Goal: Find specific page/section: Find specific page/section

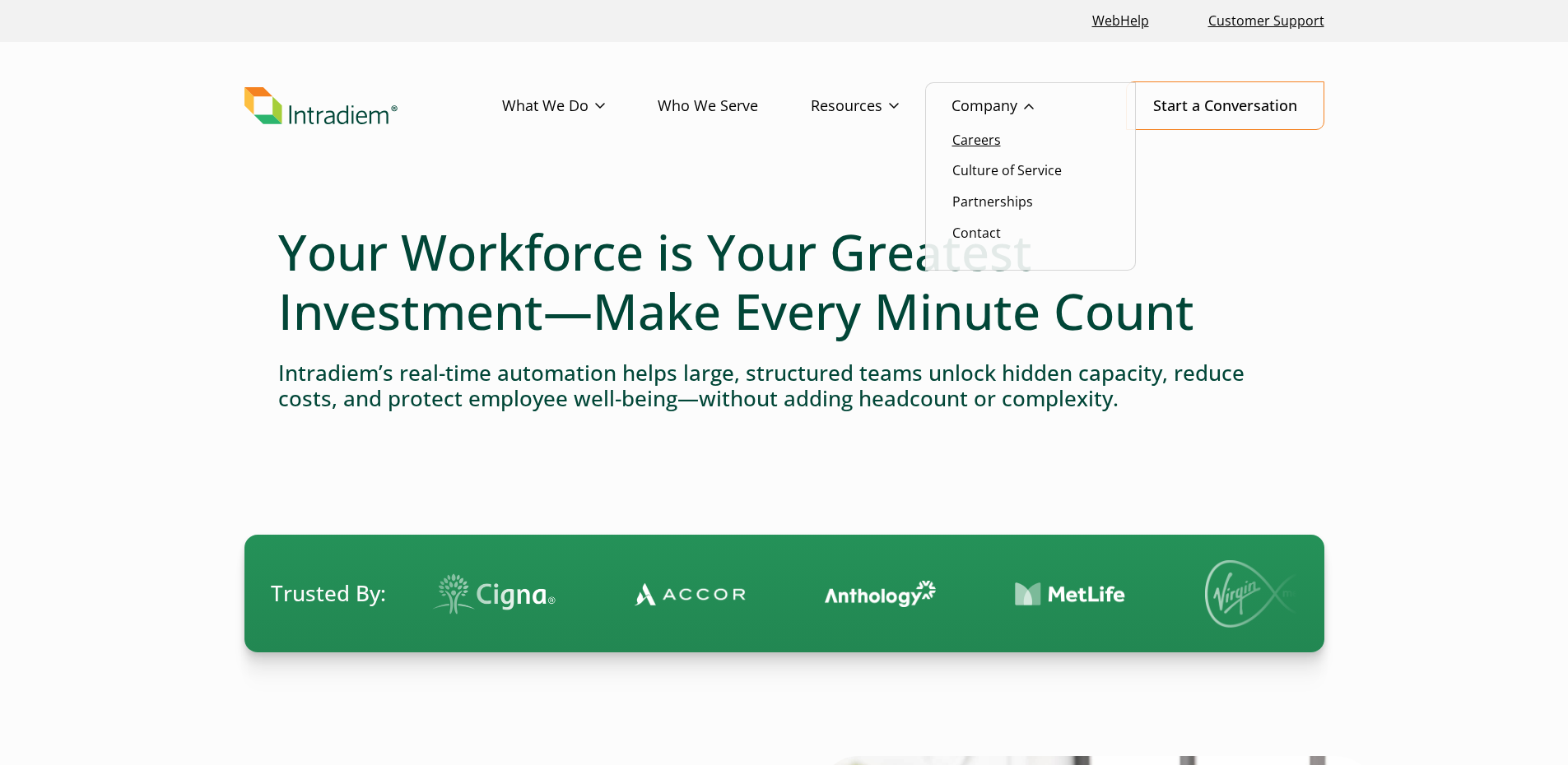
click at [979, 143] on link "Careers" at bounding box center [976, 140] width 48 height 18
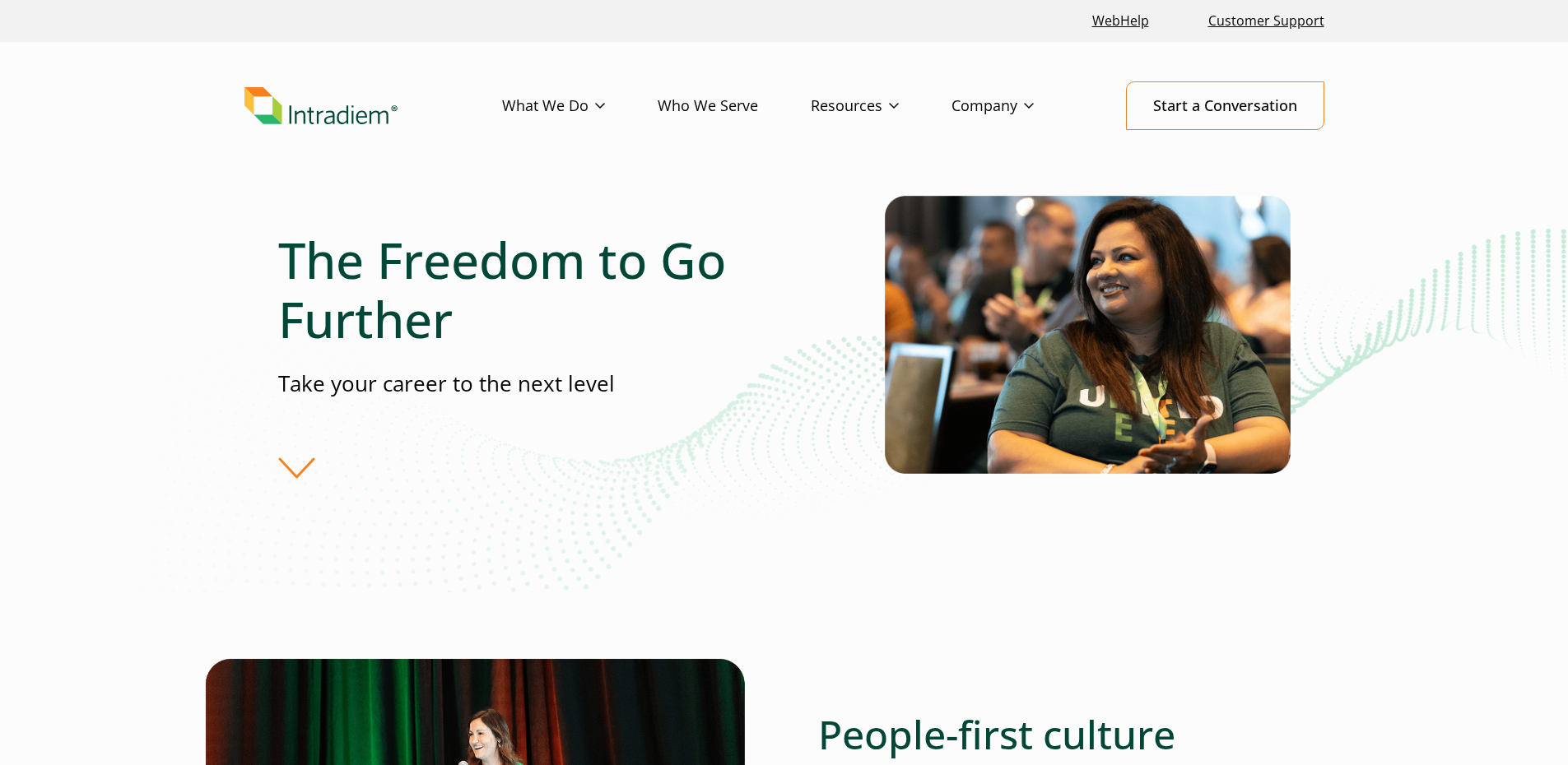
click at [302, 468] on div "The Freedom to Go Further Take your career to the next level" at bounding box center [581, 354] width 607 height 248
click at [291, 471] on div "The Freedom to Go Further Take your career to the next level" at bounding box center [581, 354] width 607 height 248
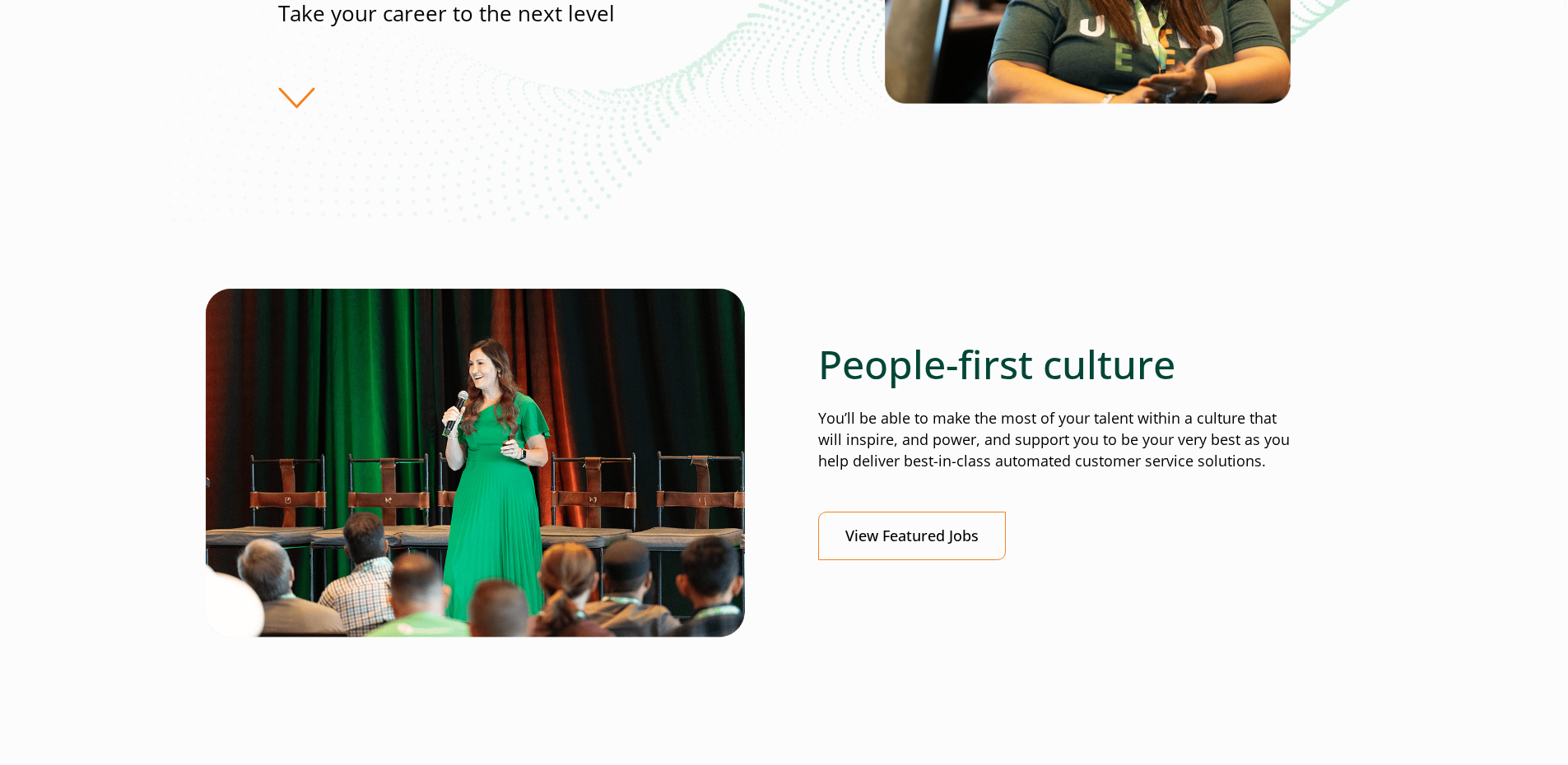
scroll to position [412, 0]
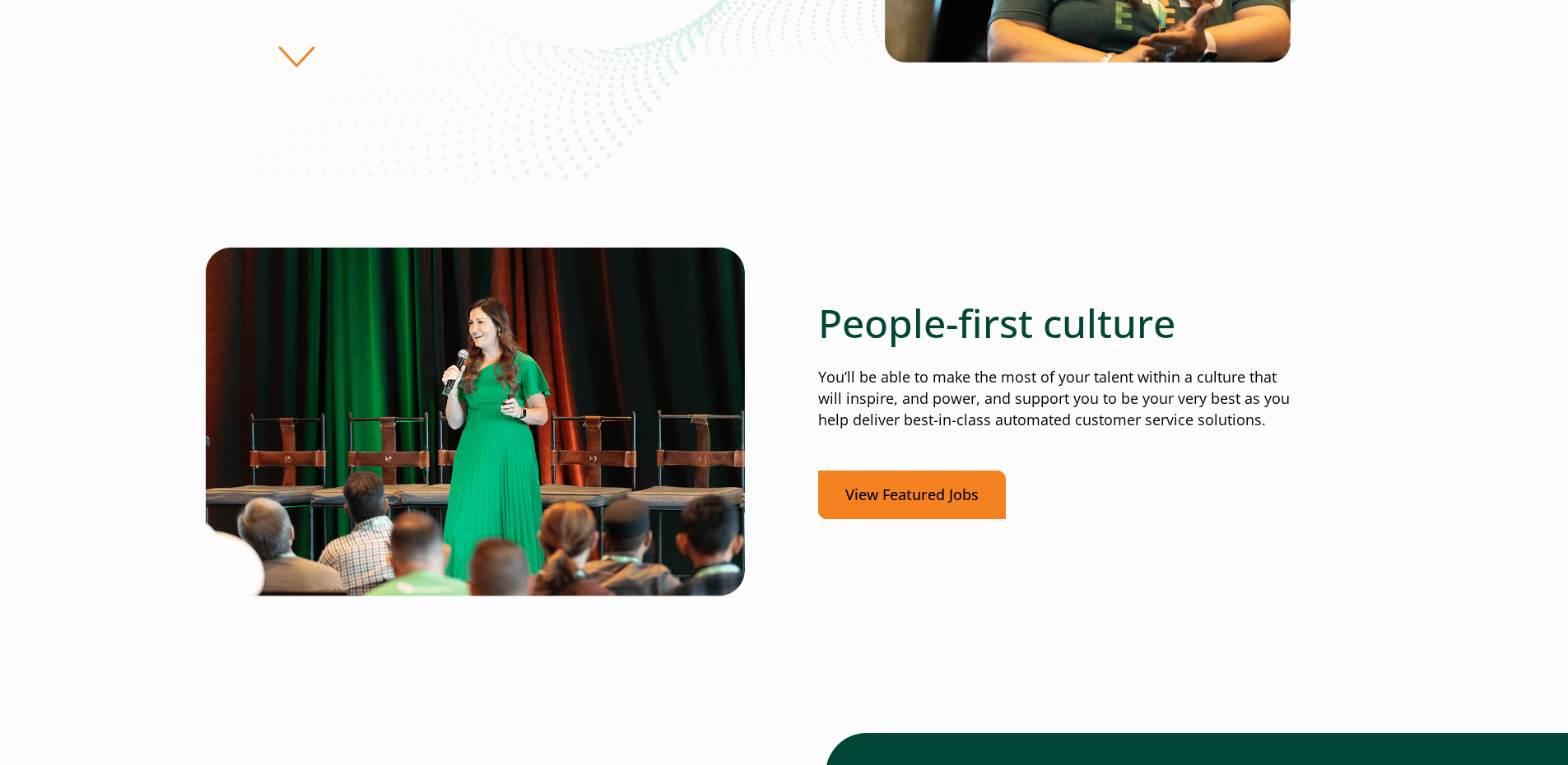
click at [923, 503] on link "View Featured Jobs" at bounding box center [912, 494] width 188 height 48
